Goal: Transaction & Acquisition: Purchase product/service

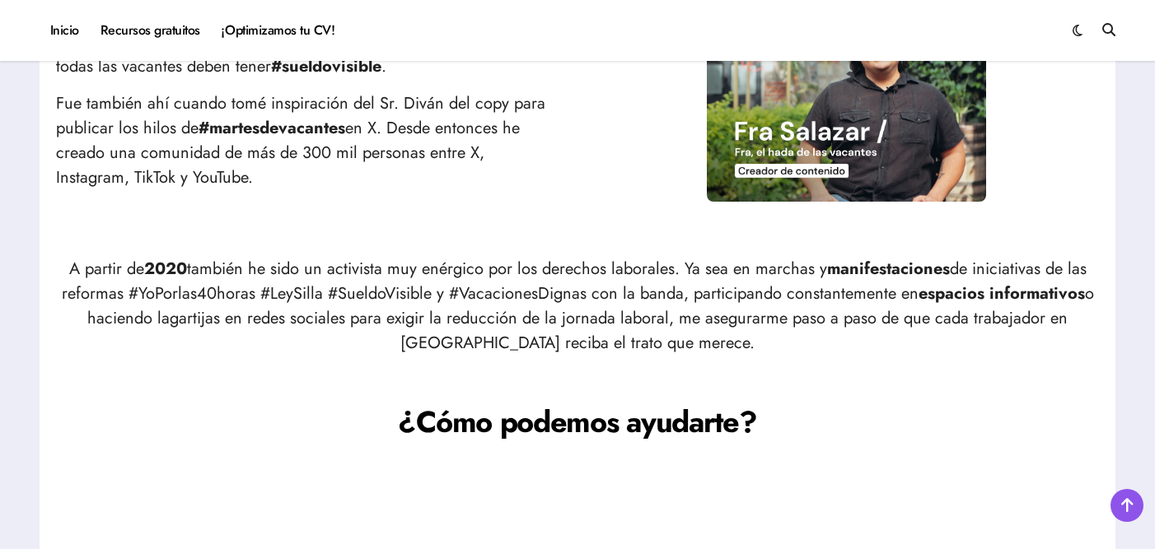
scroll to position [813, 0]
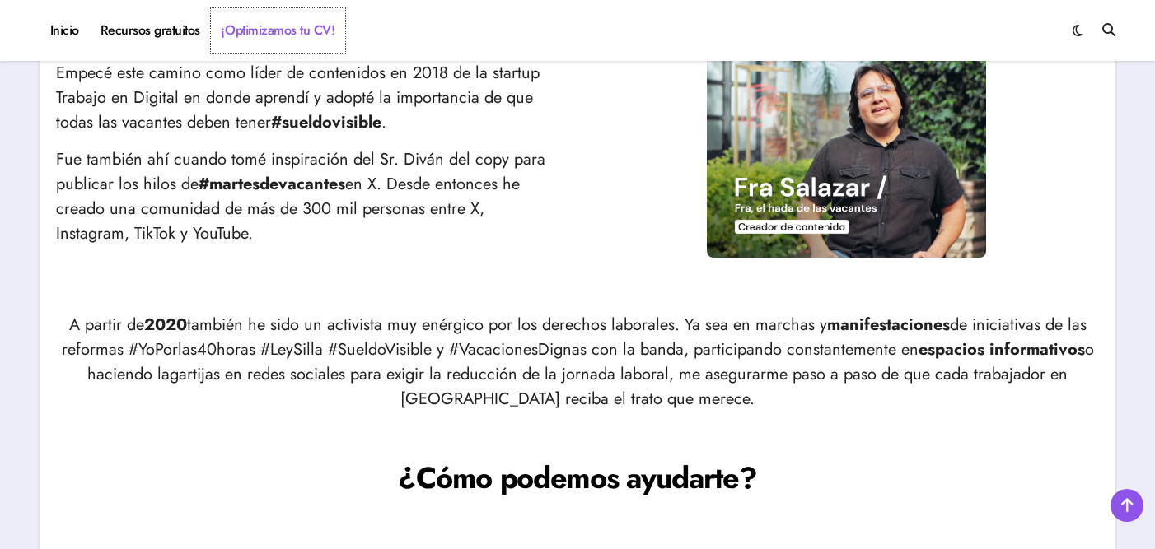
click at [288, 30] on link "¡Optimizamos tu CV!" at bounding box center [278, 30] width 134 height 44
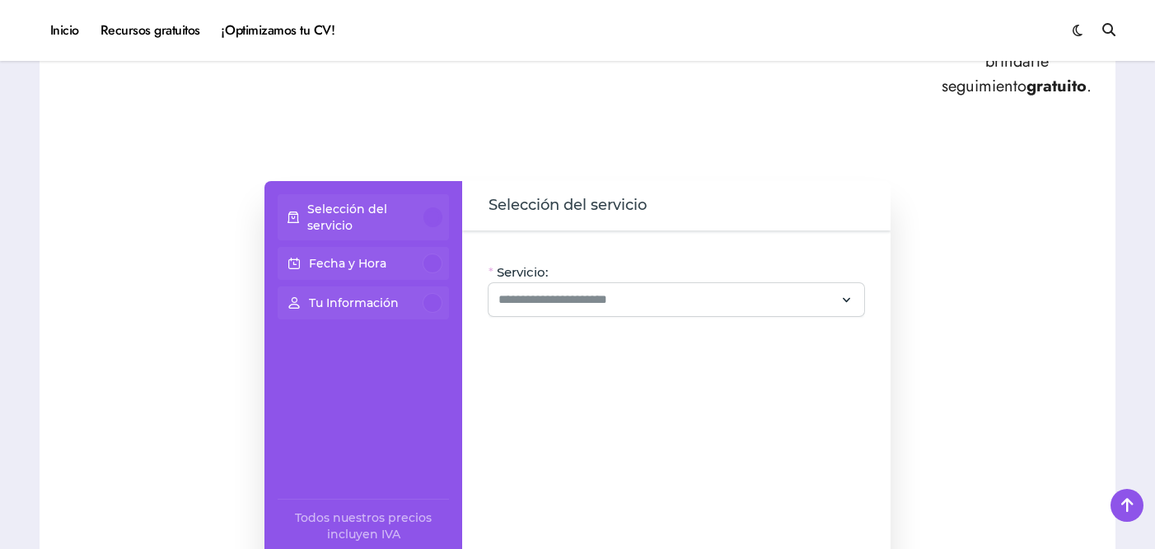
scroll to position [964, 0]
click at [619, 304] on input "Servicio:" at bounding box center [666, 298] width 336 height 20
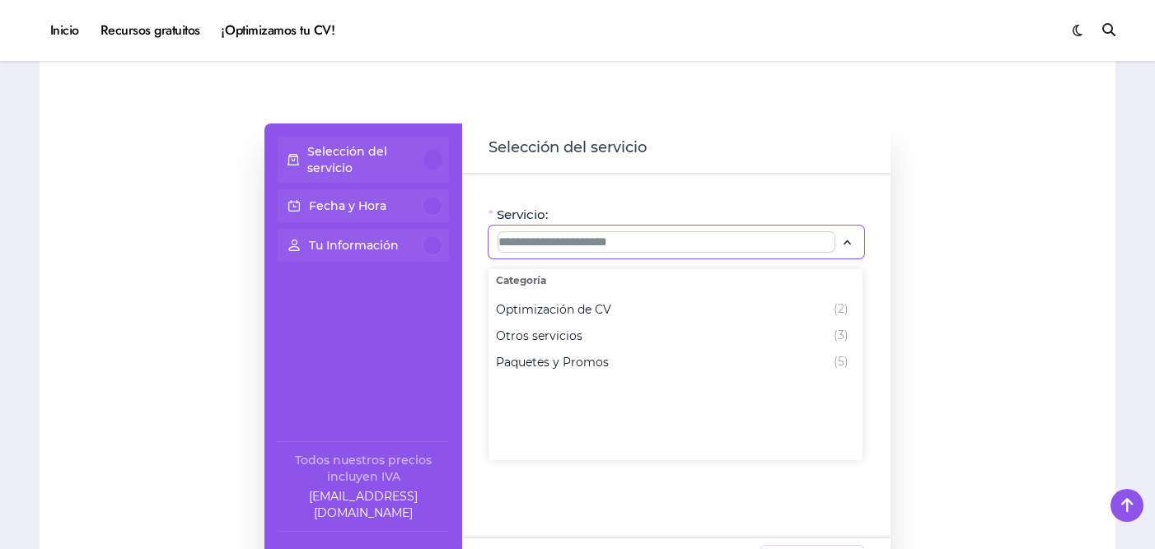
scroll to position [1022, 0]
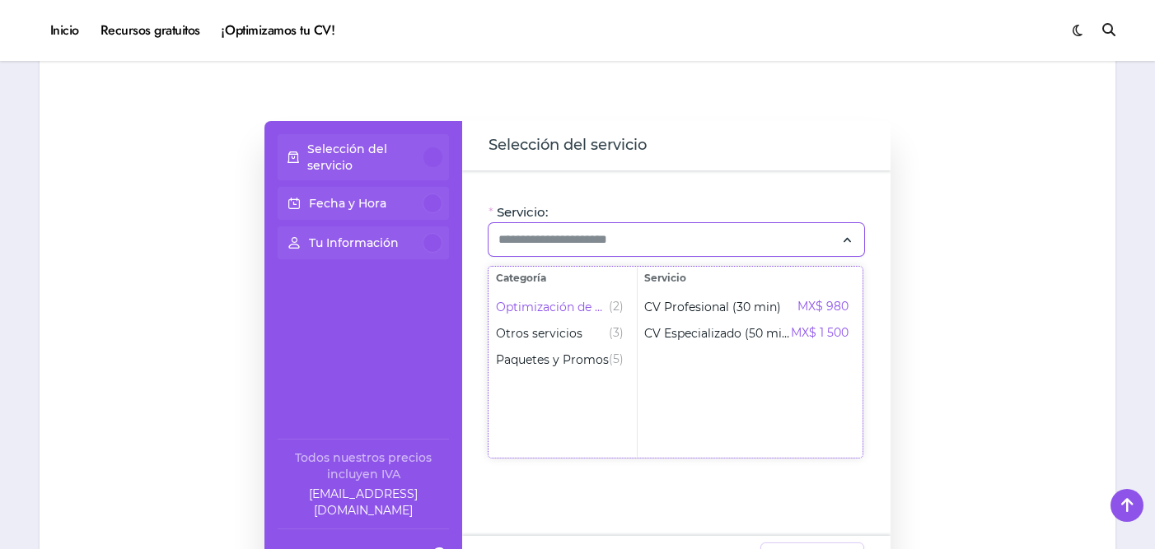
click at [587, 453] on ul "Optimización de CV (2) Otros servicios (3) Paquetes y Promos (5)" at bounding box center [562, 373] width 147 height 168
click at [683, 189] on div "Servicio: Oye, hay paquetes especiales con este servicio, ¡consúltalos! CV + Li…" at bounding box center [676, 353] width 428 height 366
